Goal: Information Seeking & Learning: Learn about a topic

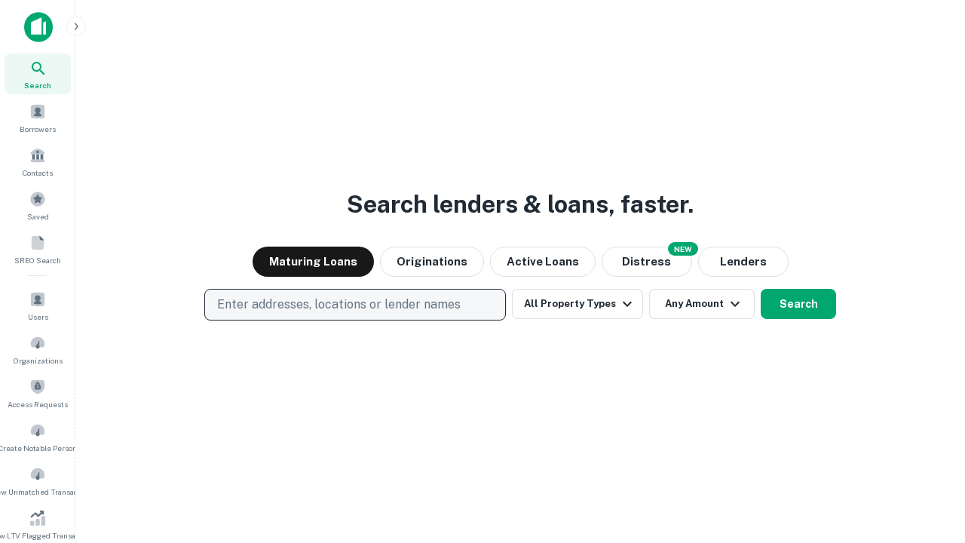
click at [354, 305] on p "Enter addresses, locations or lender names" at bounding box center [339, 305] width 244 height 18
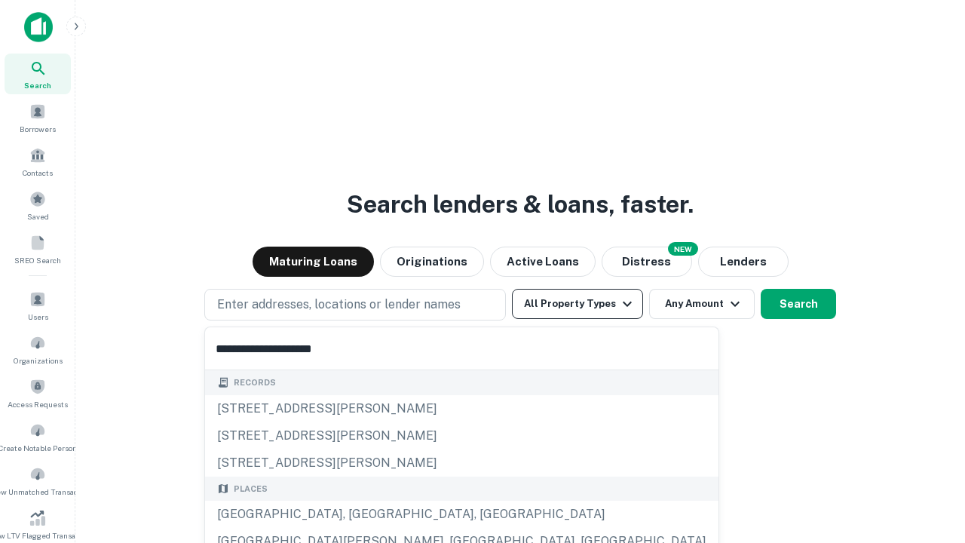
click at [361, 514] on div "[GEOGRAPHIC_DATA], [GEOGRAPHIC_DATA], [GEOGRAPHIC_DATA]" at bounding box center [462, 514] width 514 height 27
click at [578, 304] on button "All Property Types" at bounding box center [577, 304] width 131 height 30
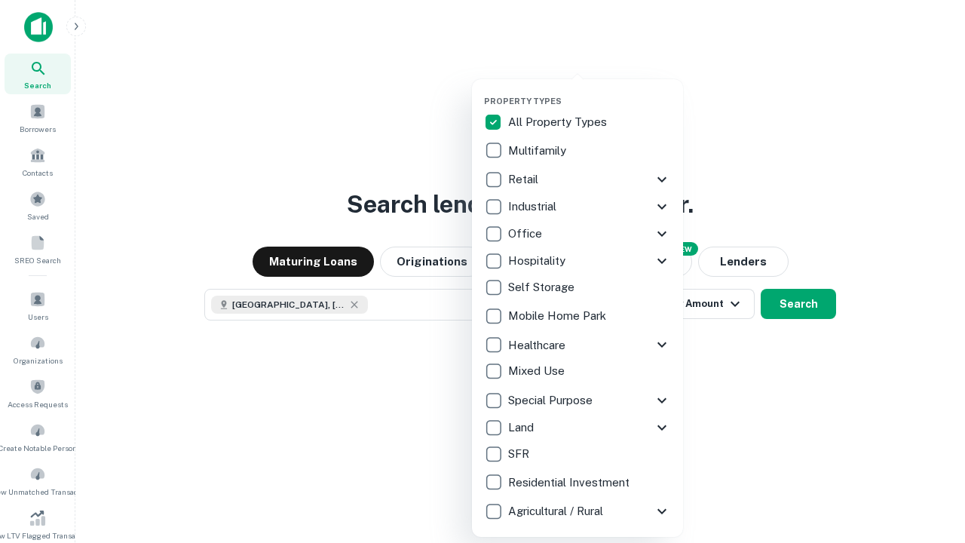
click at [590, 91] on button "button" at bounding box center [589, 91] width 211 height 1
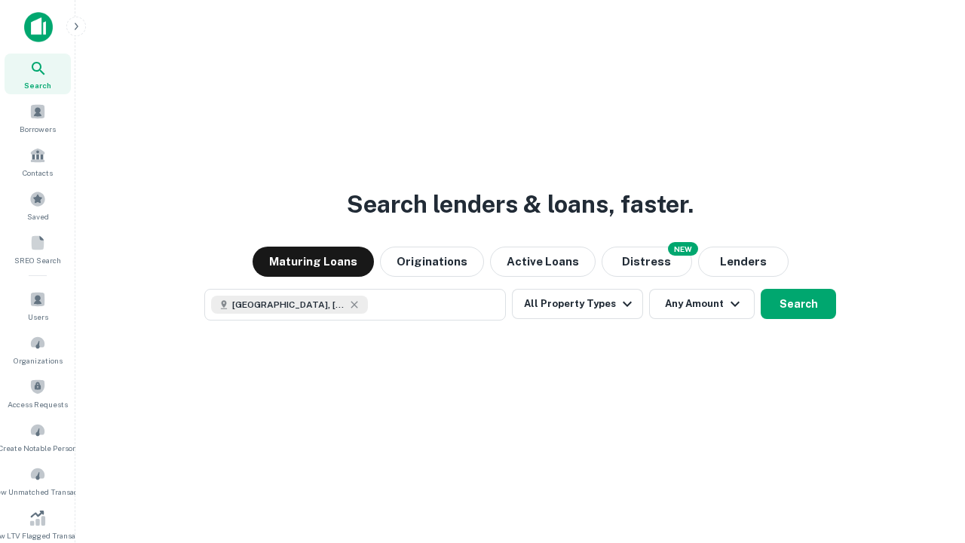
scroll to position [24, 0]
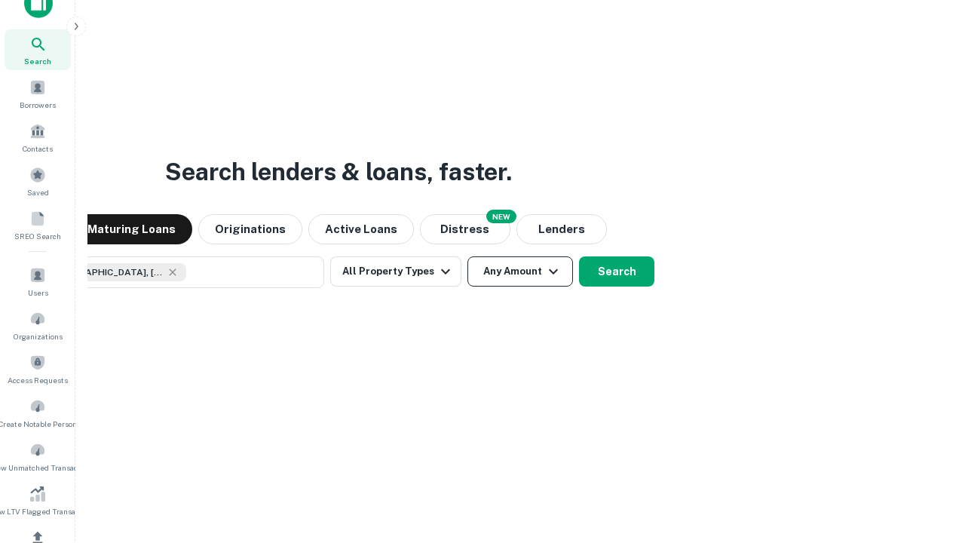
click at [468, 256] on button "Any Amount" at bounding box center [521, 271] width 106 height 30
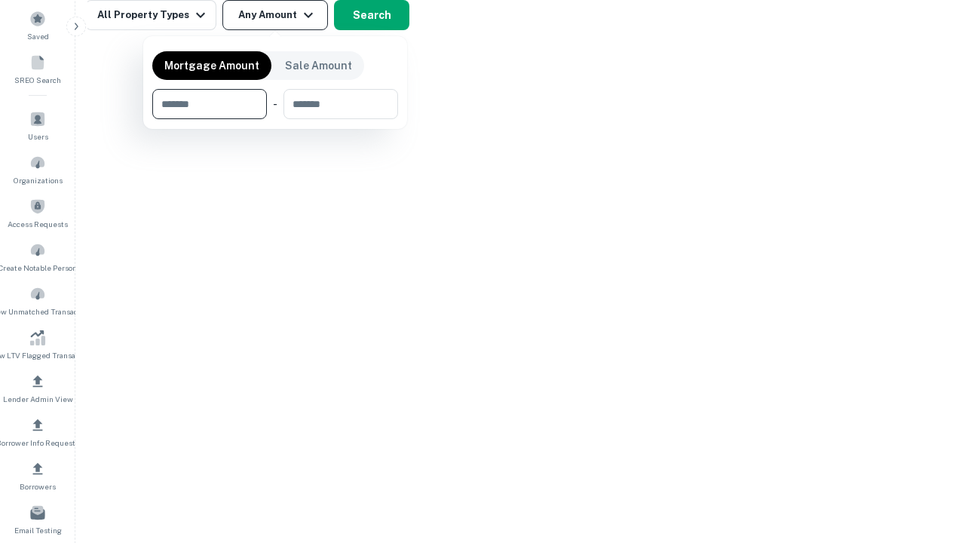
type input "*******"
click at [275, 119] on button "button" at bounding box center [275, 119] width 246 height 1
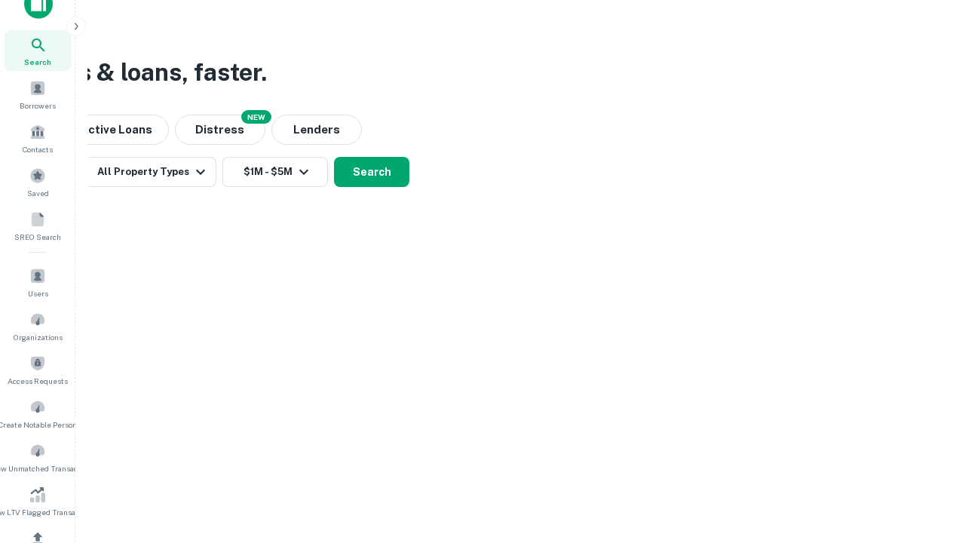
scroll to position [8, 278]
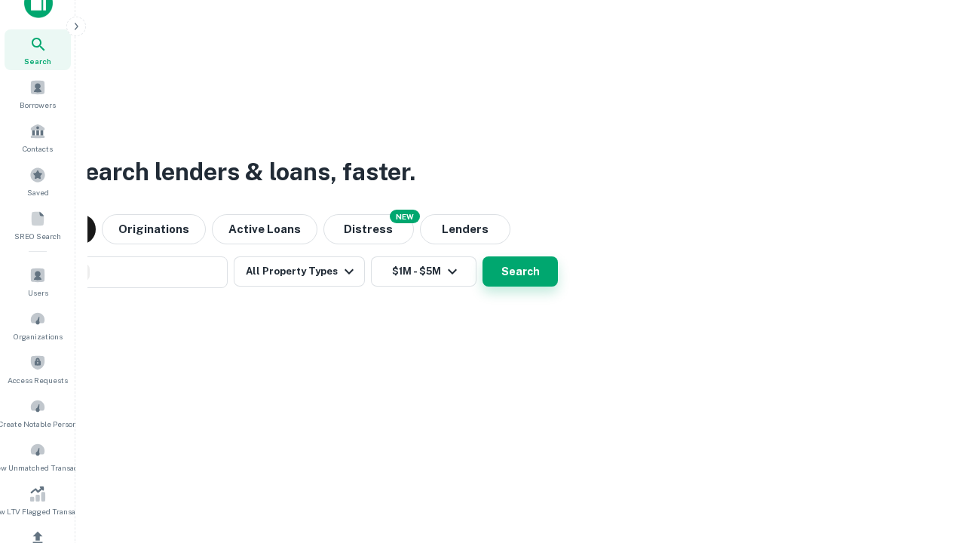
click at [483, 256] on button "Search" at bounding box center [520, 271] width 75 height 30
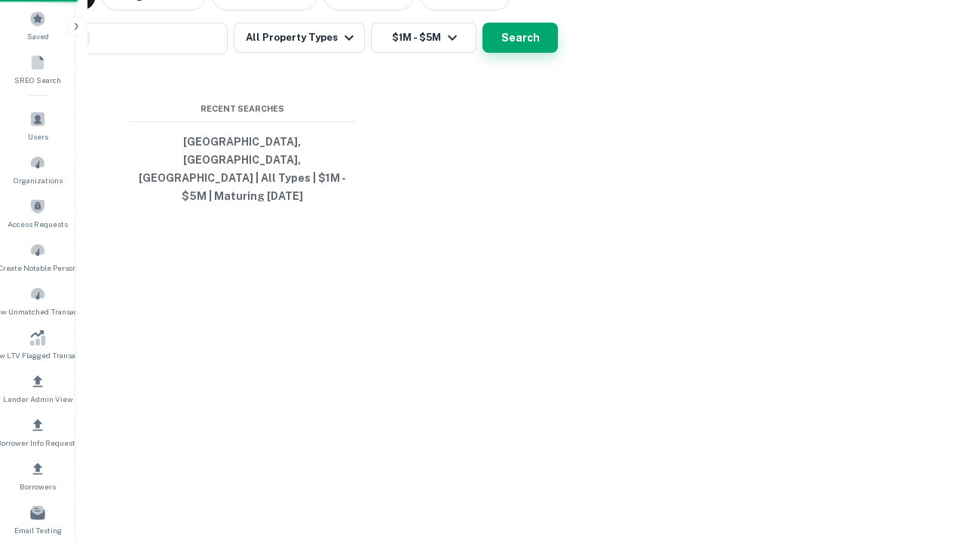
scroll to position [49, 427]
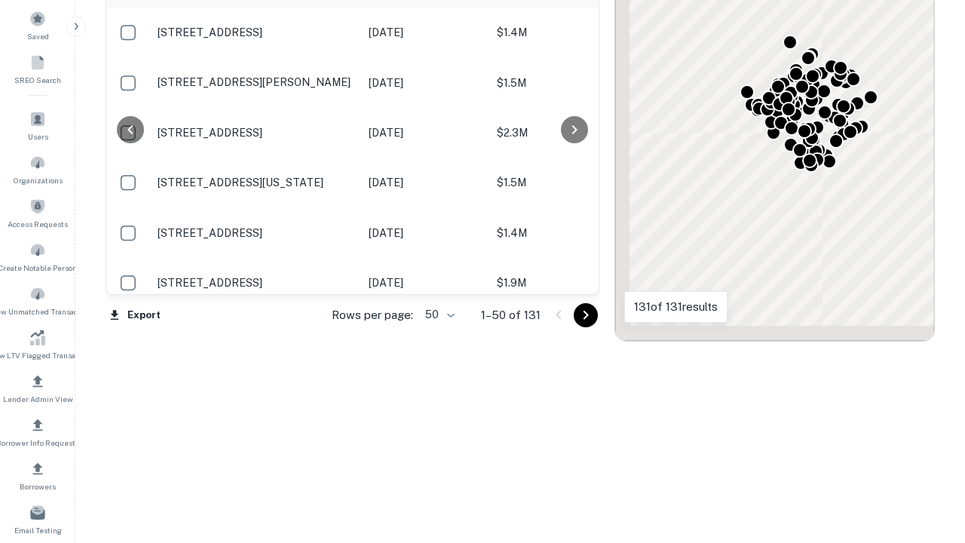
click at [437, 315] on body "Search Borrowers Contacts Saved SREO Search Users Organizations Access Requests…" at bounding box center [482, 91] width 965 height 543
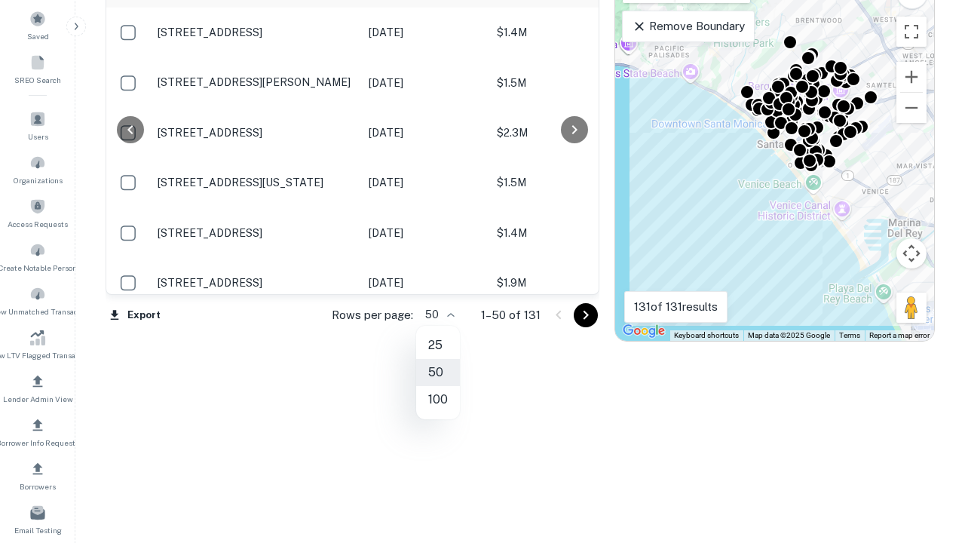
click at [438, 345] on li "25" at bounding box center [438, 345] width 44 height 27
type input "**"
